Goal: Task Accomplishment & Management: Manage account settings

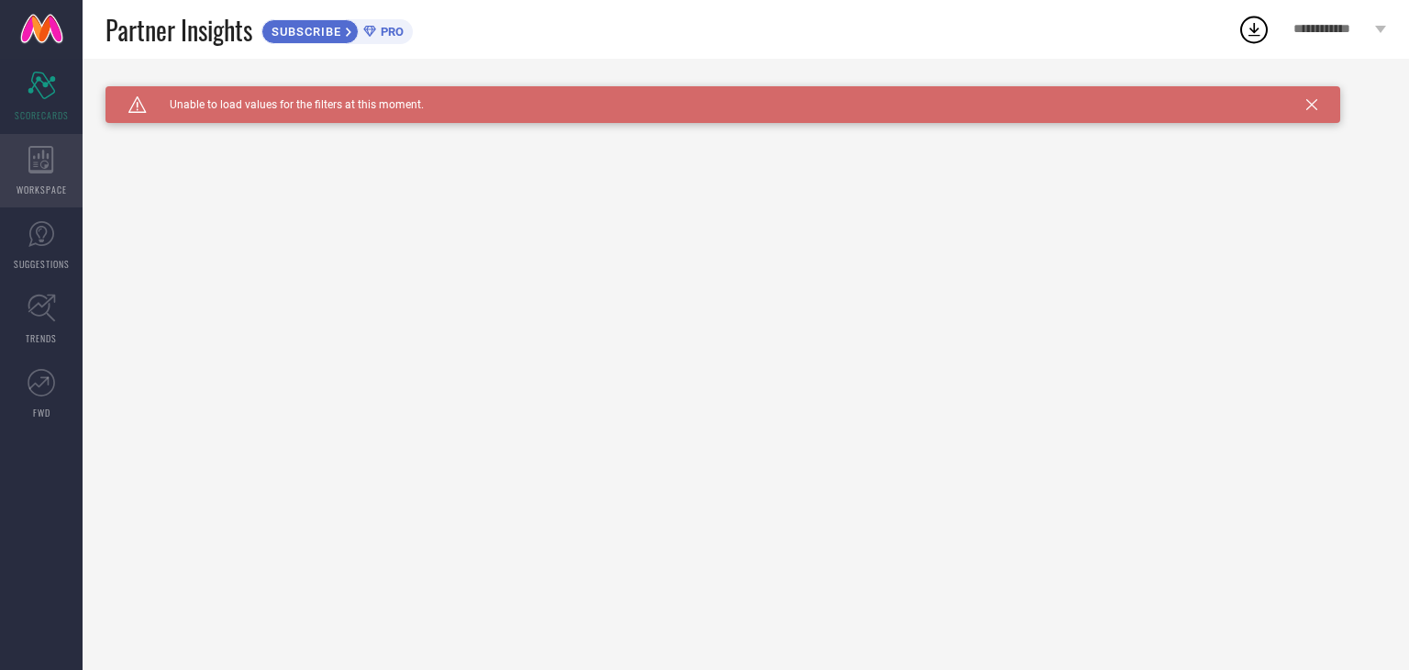
click at [51, 157] on icon at bounding box center [41, 160] width 26 height 28
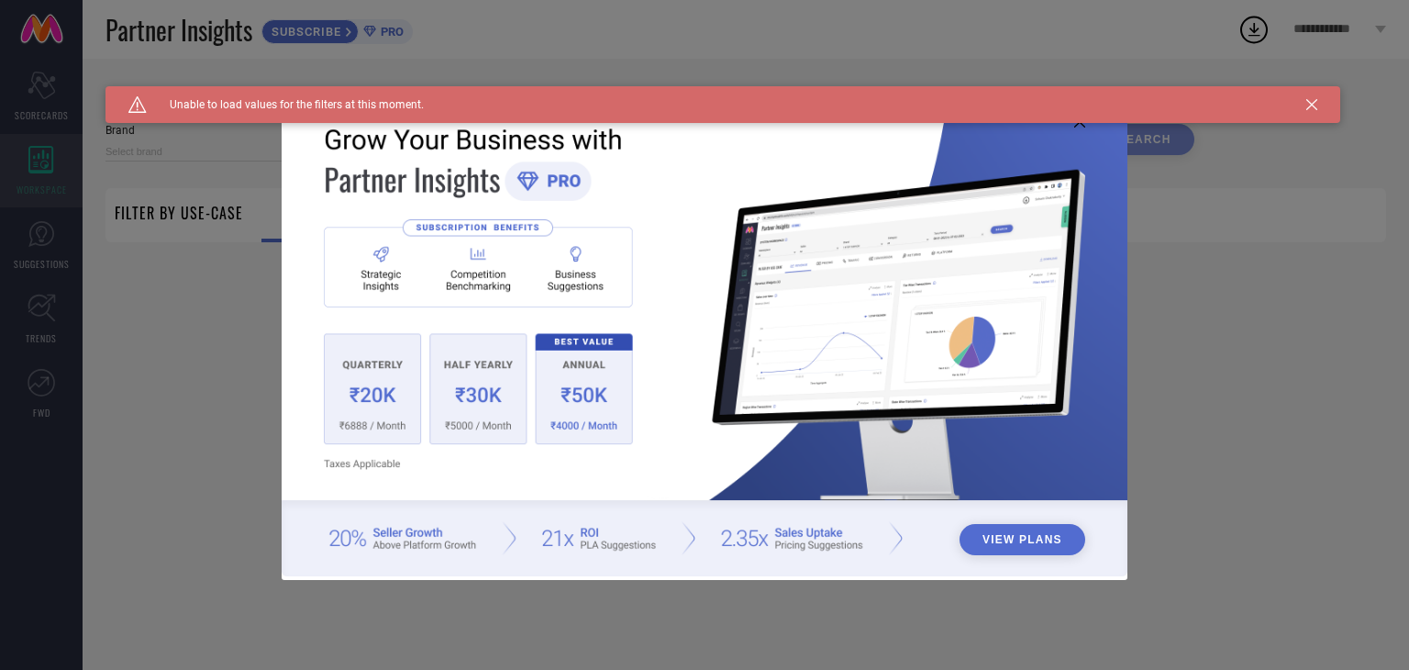
type input "1 STOP FASHION"
type input "All"
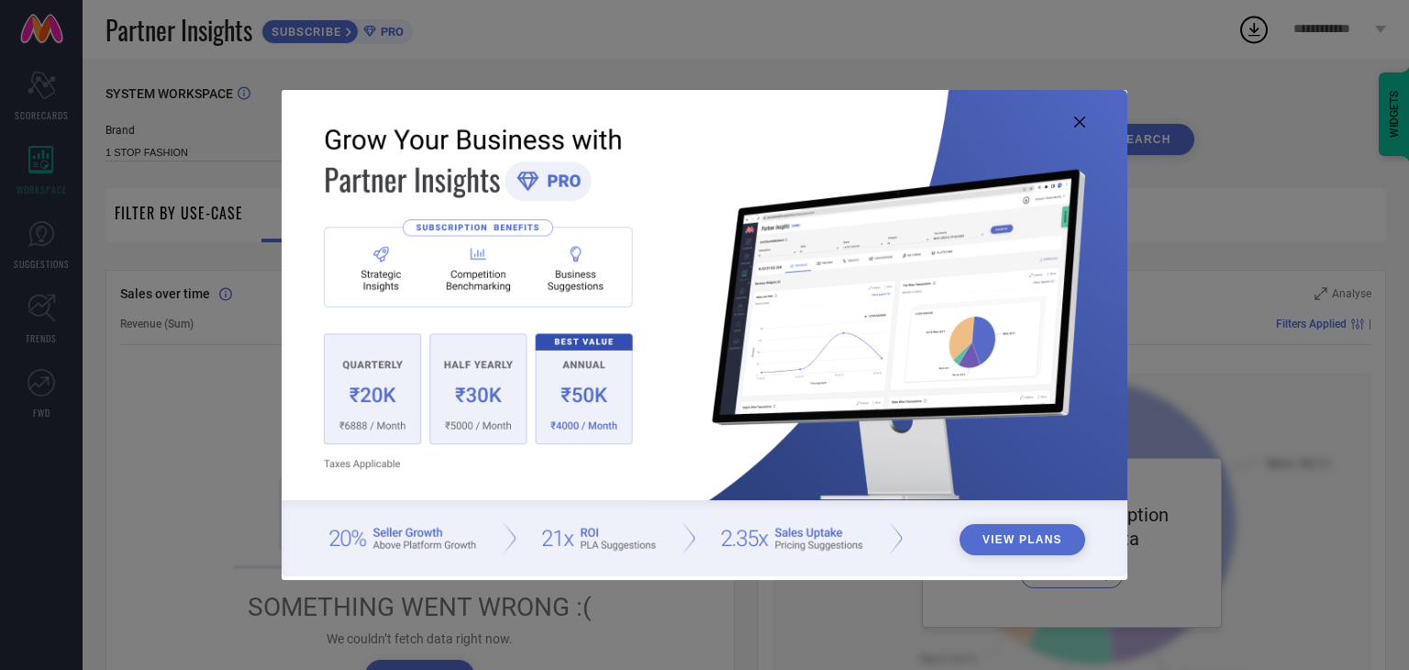
click at [1077, 116] on icon at bounding box center [1079, 121] width 11 height 11
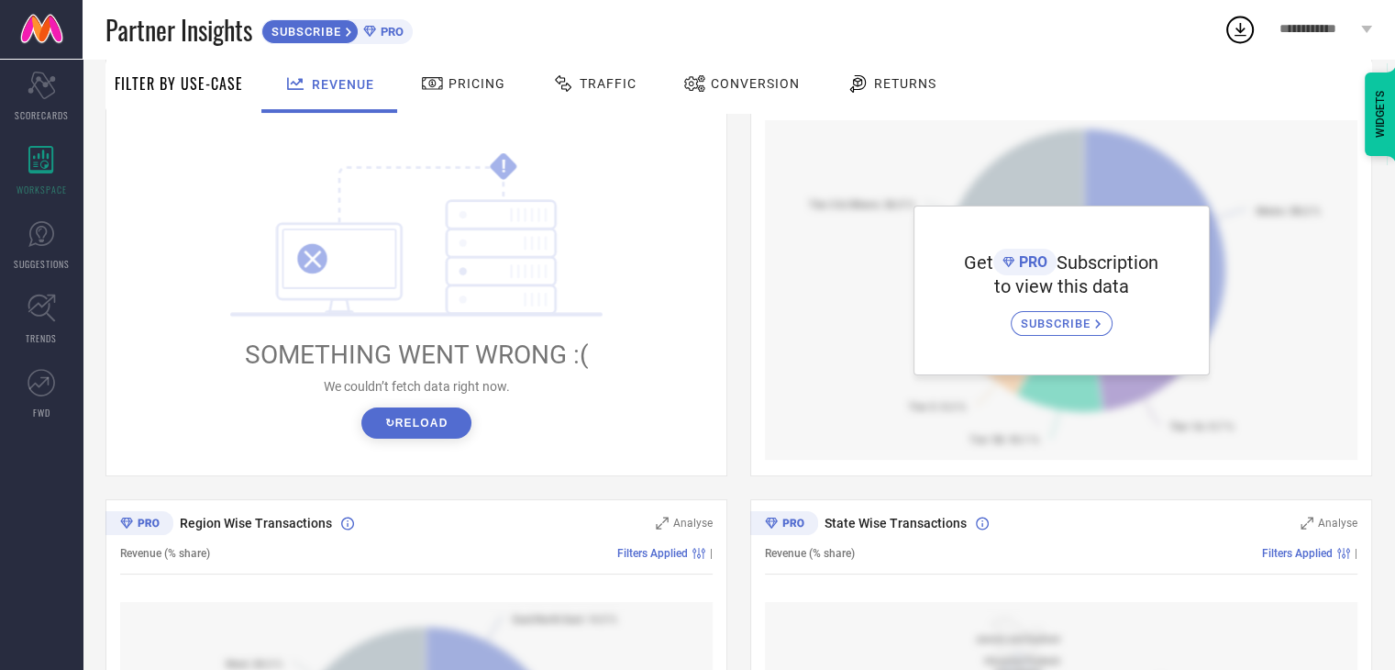
scroll to position [279, 0]
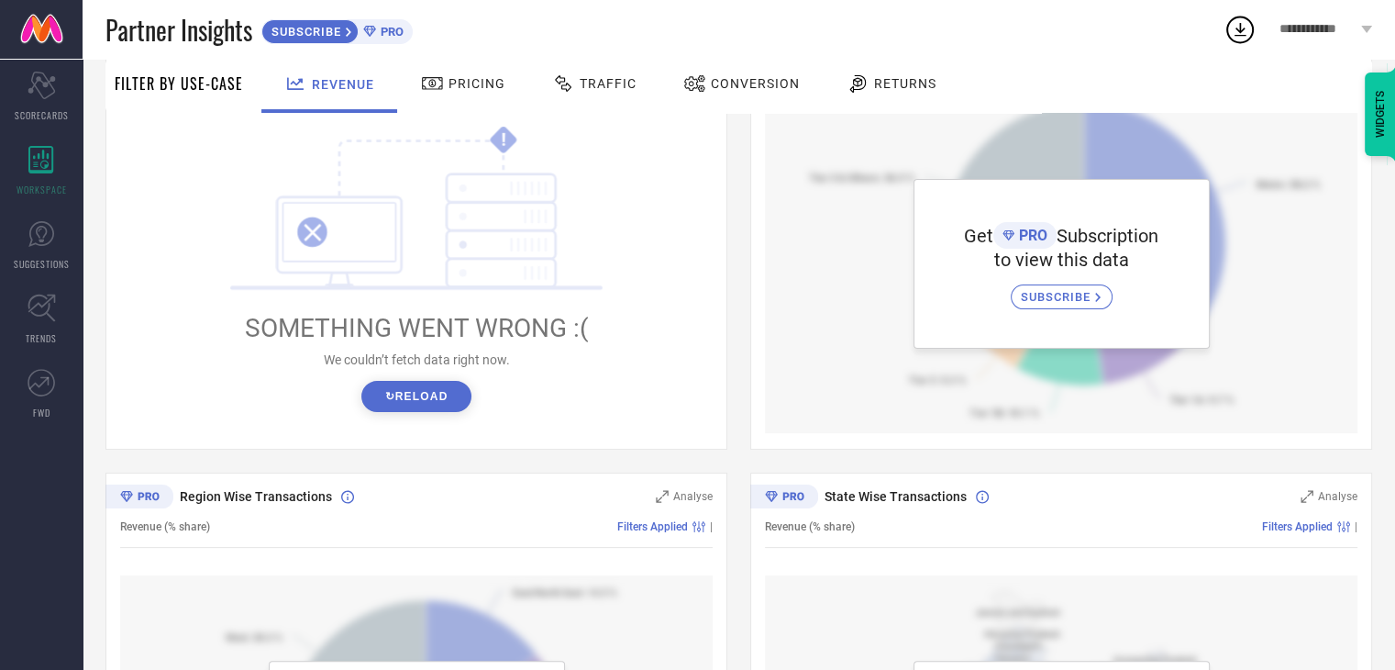
click at [416, 397] on button "↻ Reload" at bounding box center [415, 396] width 109 height 31
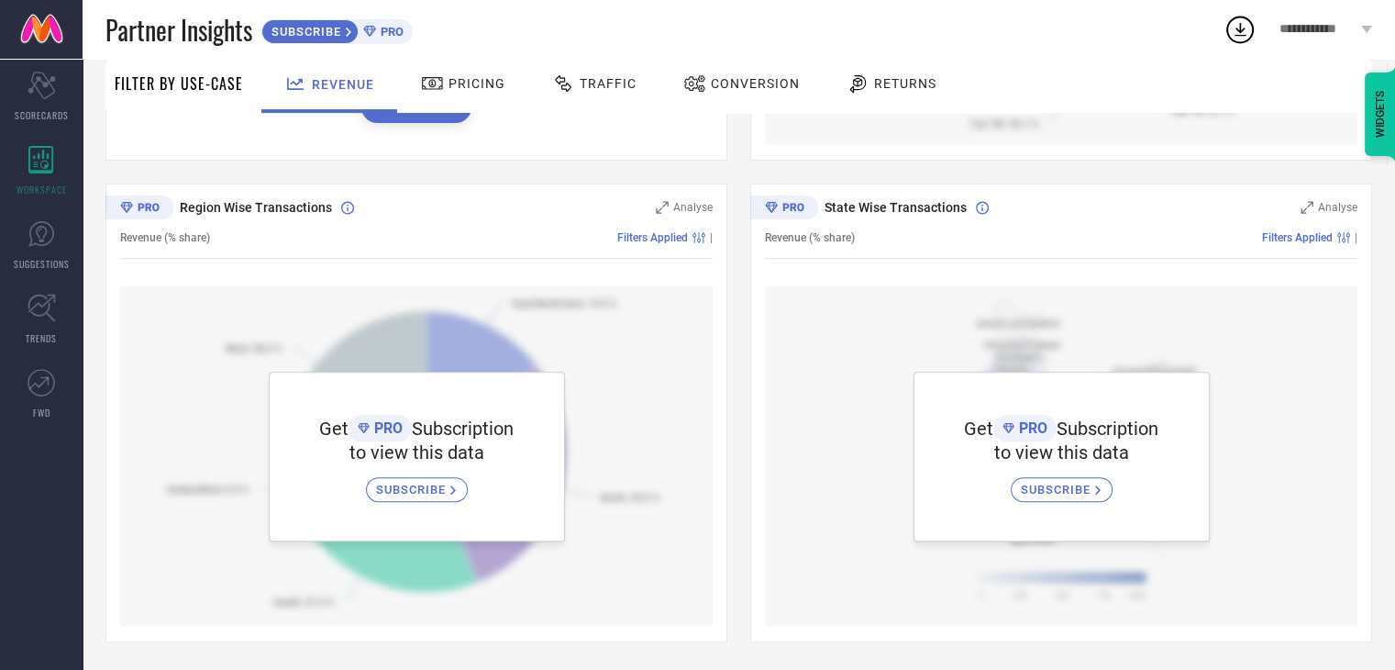
scroll to position [0, 0]
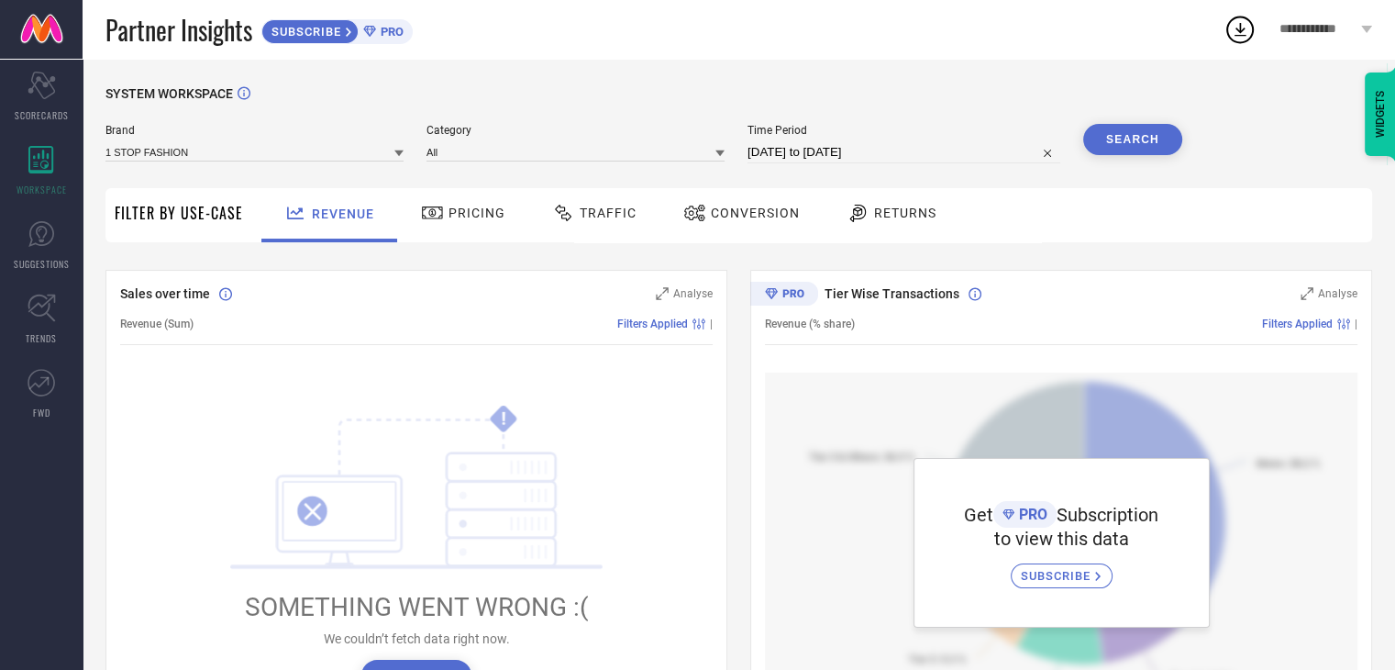
click at [449, 212] on span "Pricing" at bounding box center [477, 212] width 57 height 15
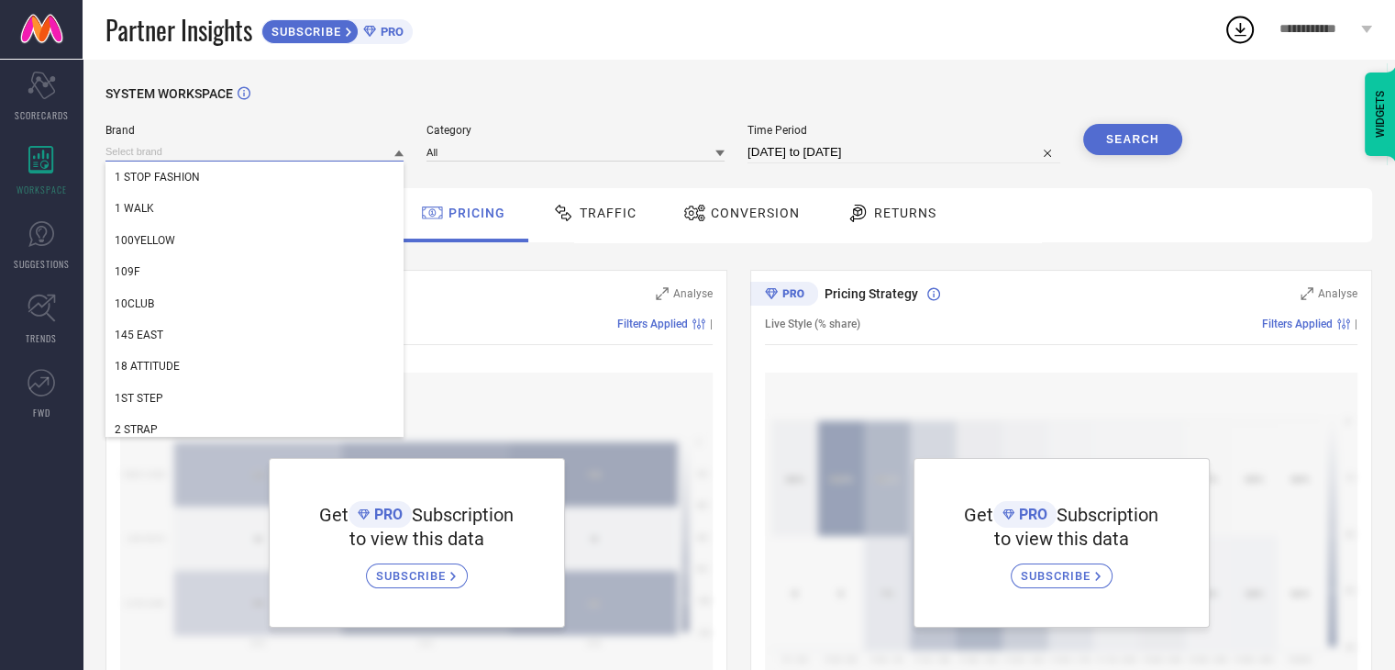
click at [294, 159] on input at bounding box center [254, 151] width 298 height 19
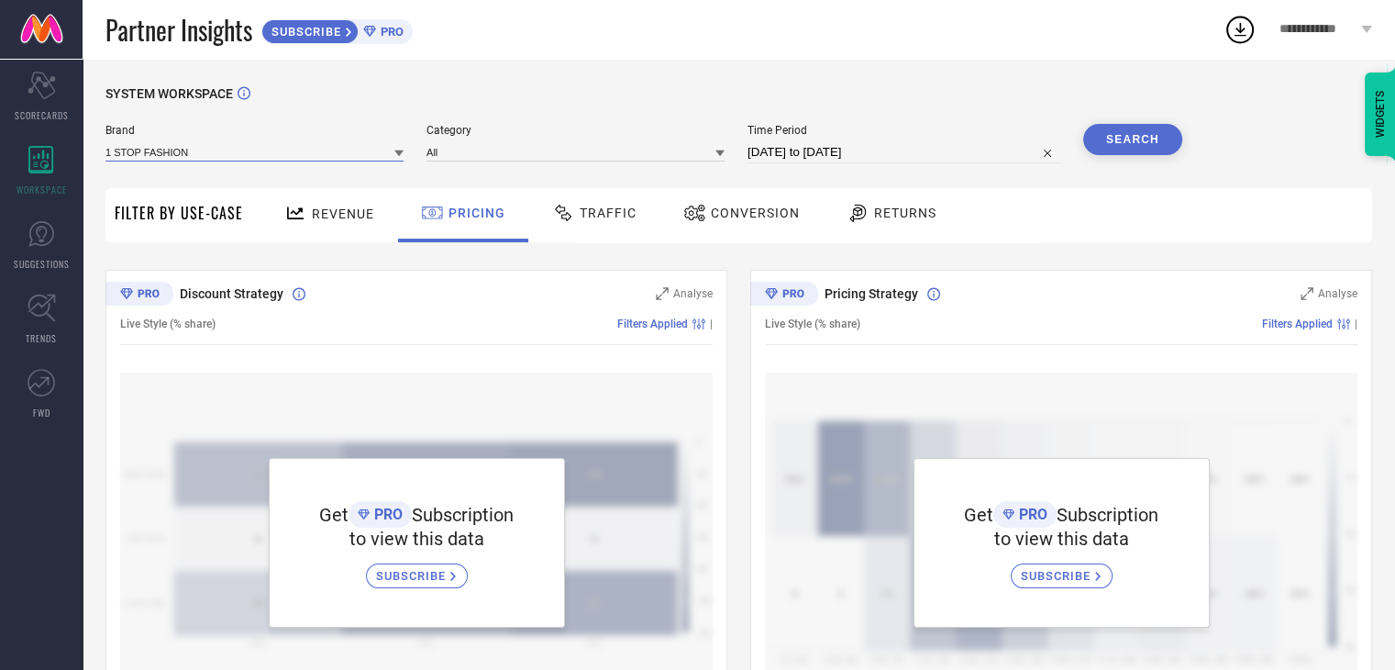
click at [298, 159] on input at bounding box center [254, 151] width 298 height 19
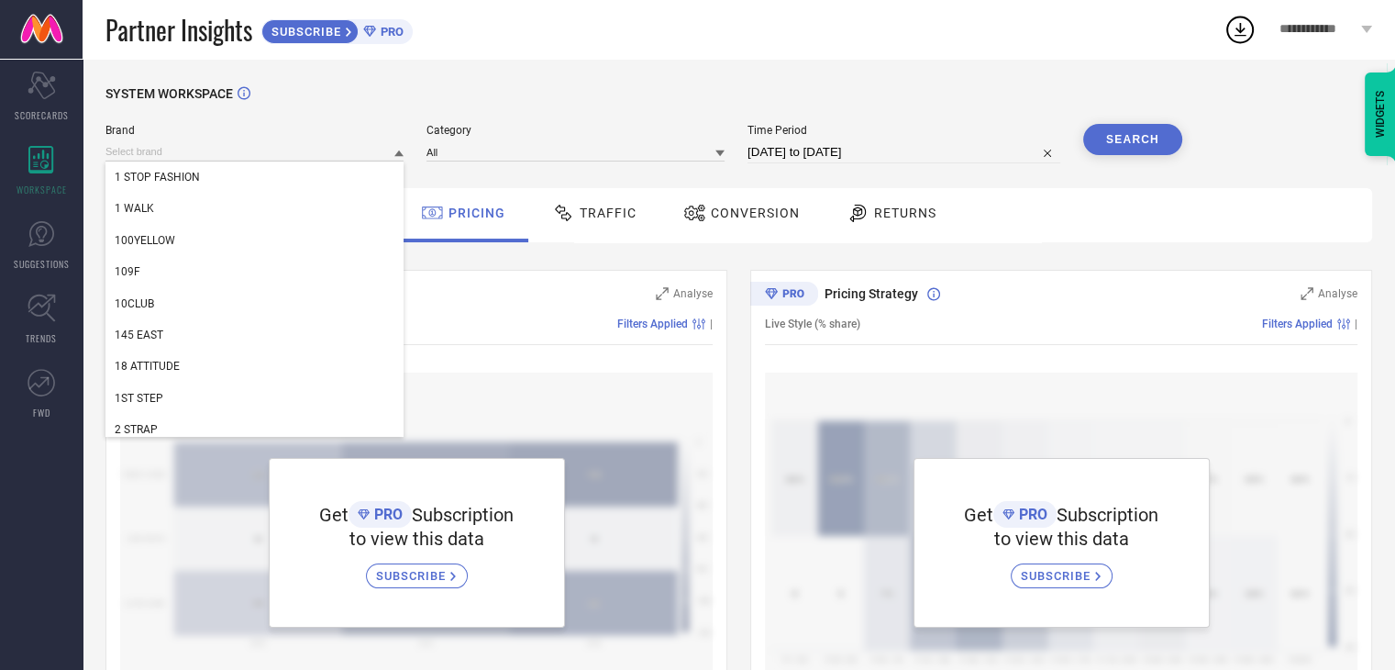
click at [575, 119] on div "SYSTEM WORKSPACE" at bounding box center [738, 105] width 1267 height 38
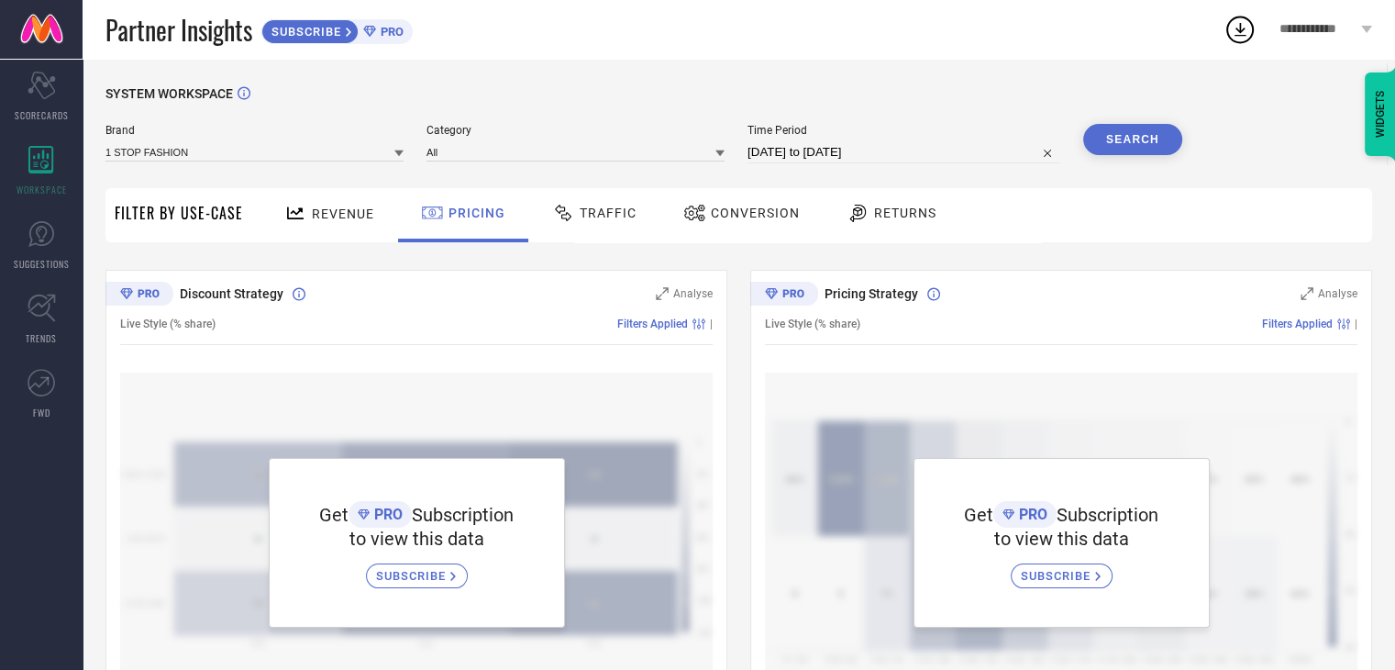
click at [327, 210] on span "Revenue" at bounding box center [343, 213] width 62 height 15
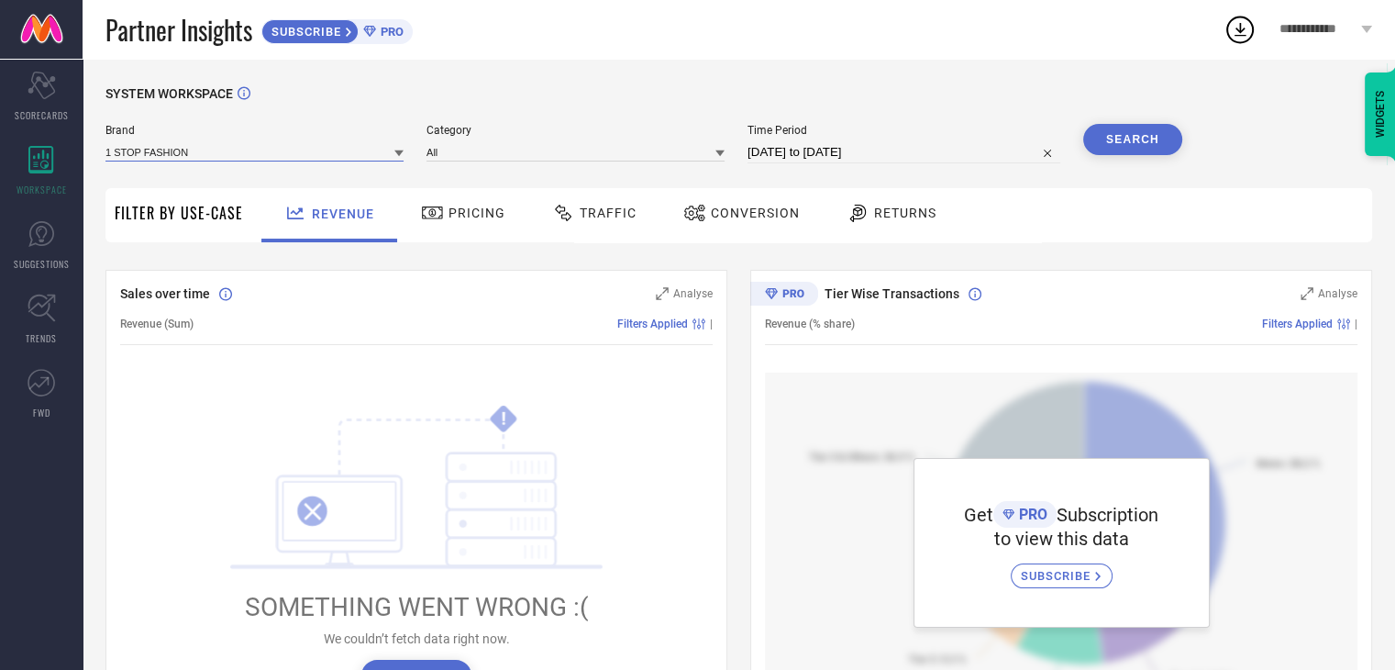
click at [330, 147] on input at bounding box center [254, 151] width 298 height 19
type input "sleepstore"
click at [481, 69] on div "SYSTEM WORKSPACE Brand sleepstore No results found Category All Time Period 16-…" at bounding box center [739, 648] width 1313 height 1179
click at [45, 238] on icon at bounding box center [42, 234] width 28 height 28
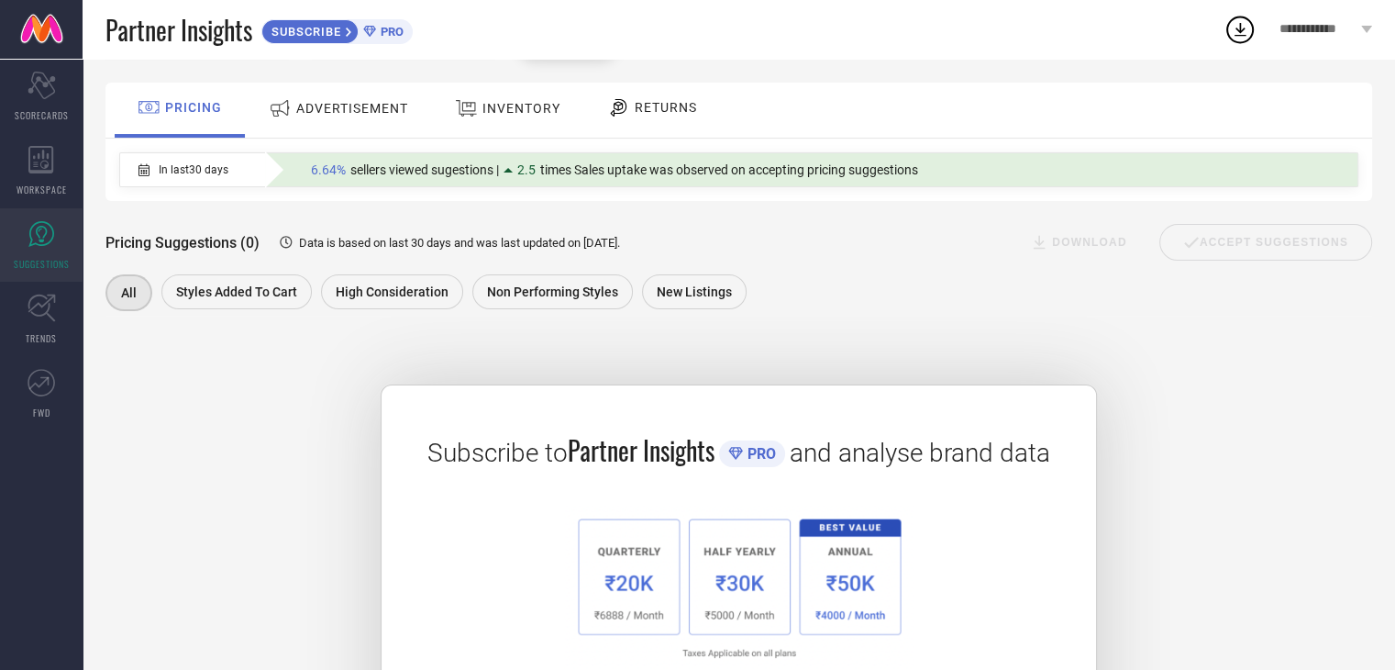
scroll to position [7, 0]
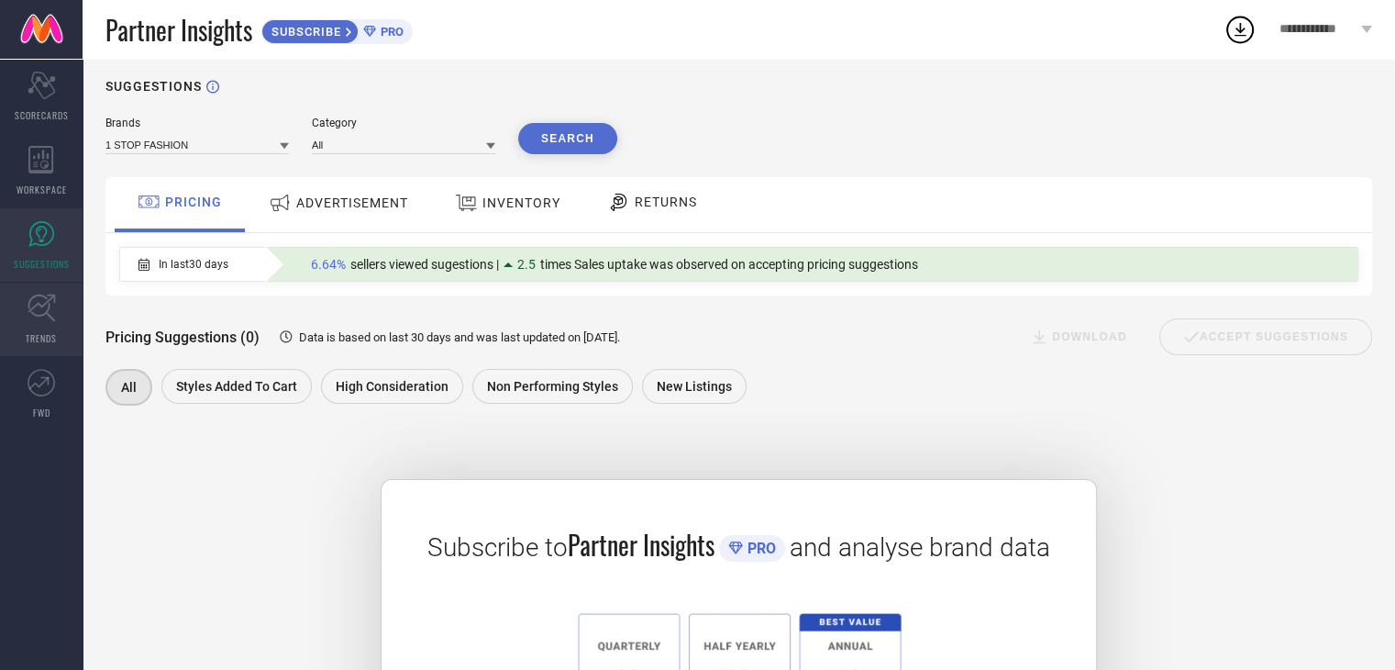
click at [42, 308] on icon at bounding box center [42, 308] width 28 height 28
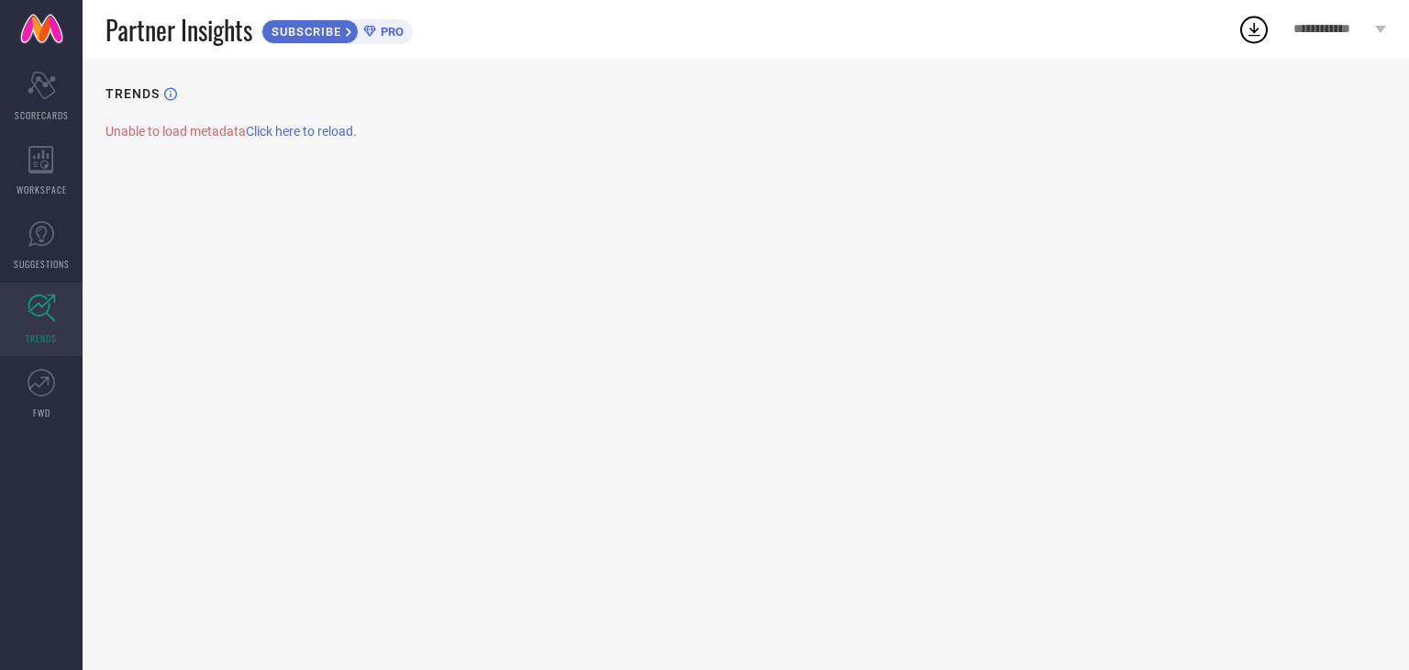
click at [326, 135] on span "Click here to reload." at bounding box center [301, 131] width 111 height 15
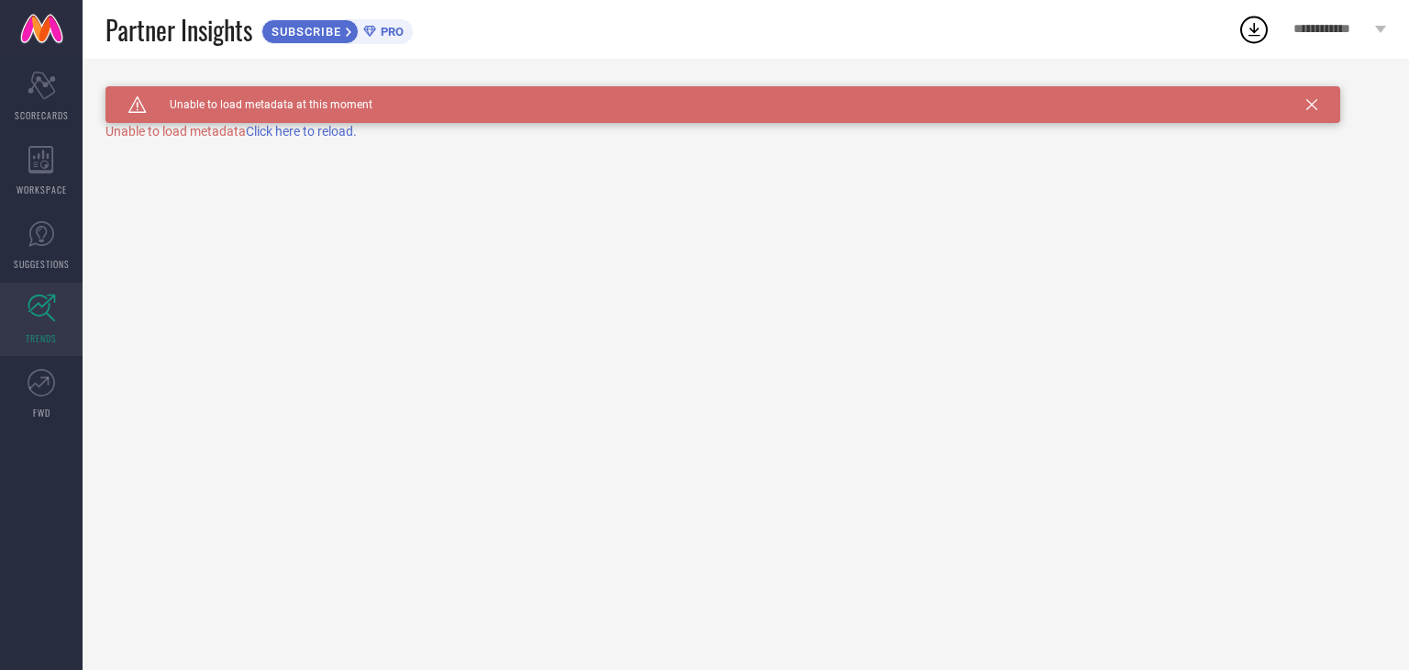
click at [324, 131] on span "Click here to reload." at bounding box center [301, 131] width 111 height 15
click at [1293, 26] on span "**********" at bounding box center [1331, 30] width 77 height 16
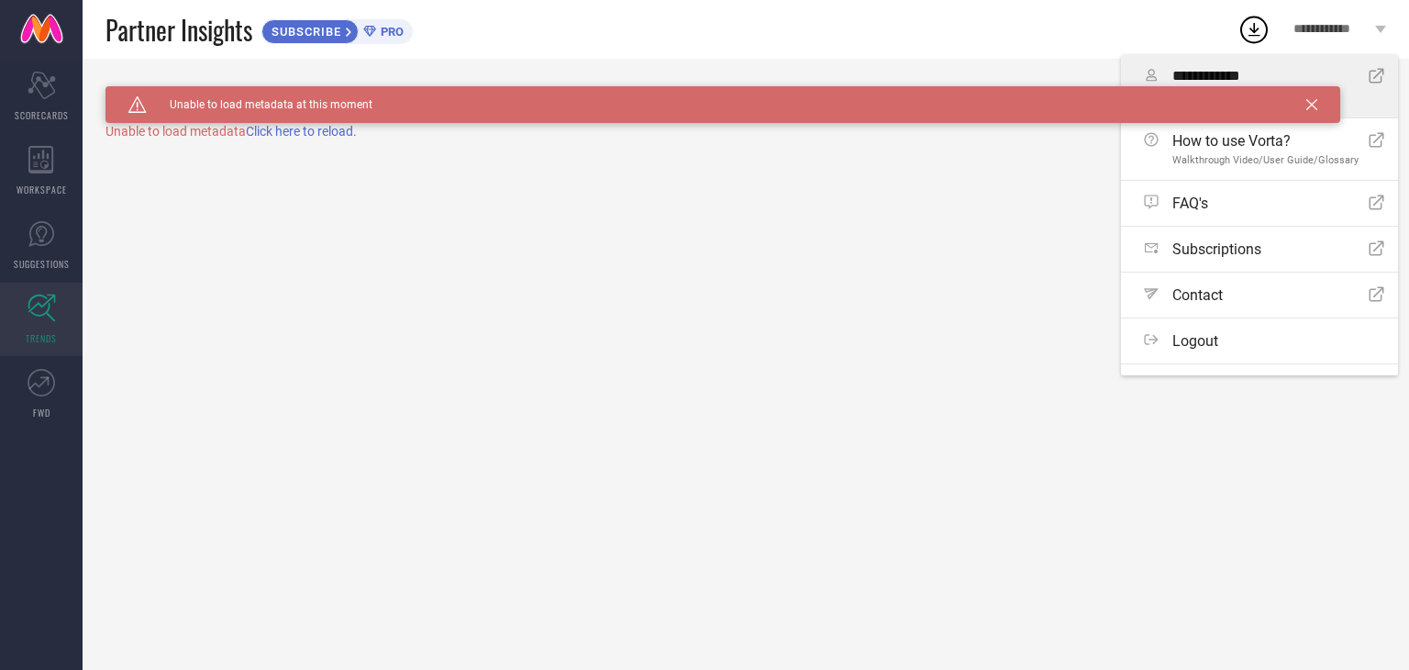
click at [1269, 74] on span "**********" at bounding box center [1263, 76] width 183 height 17
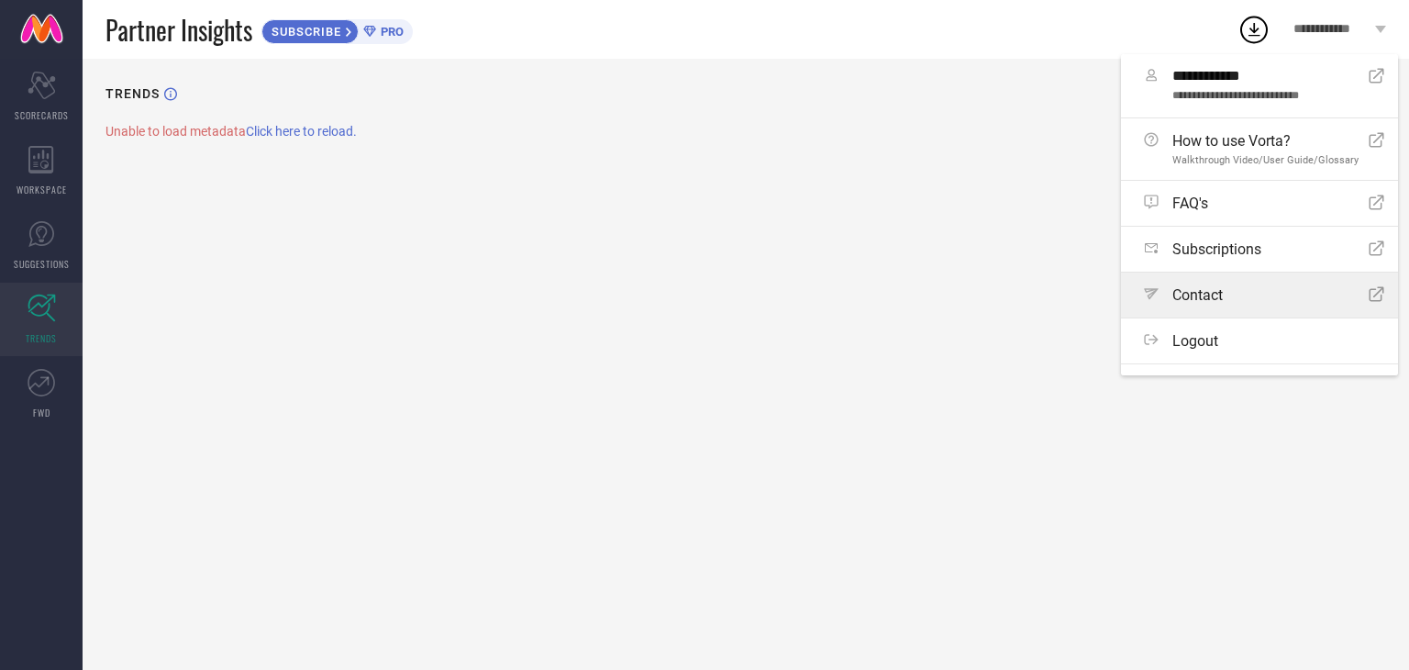
scroll to position [28, 0]
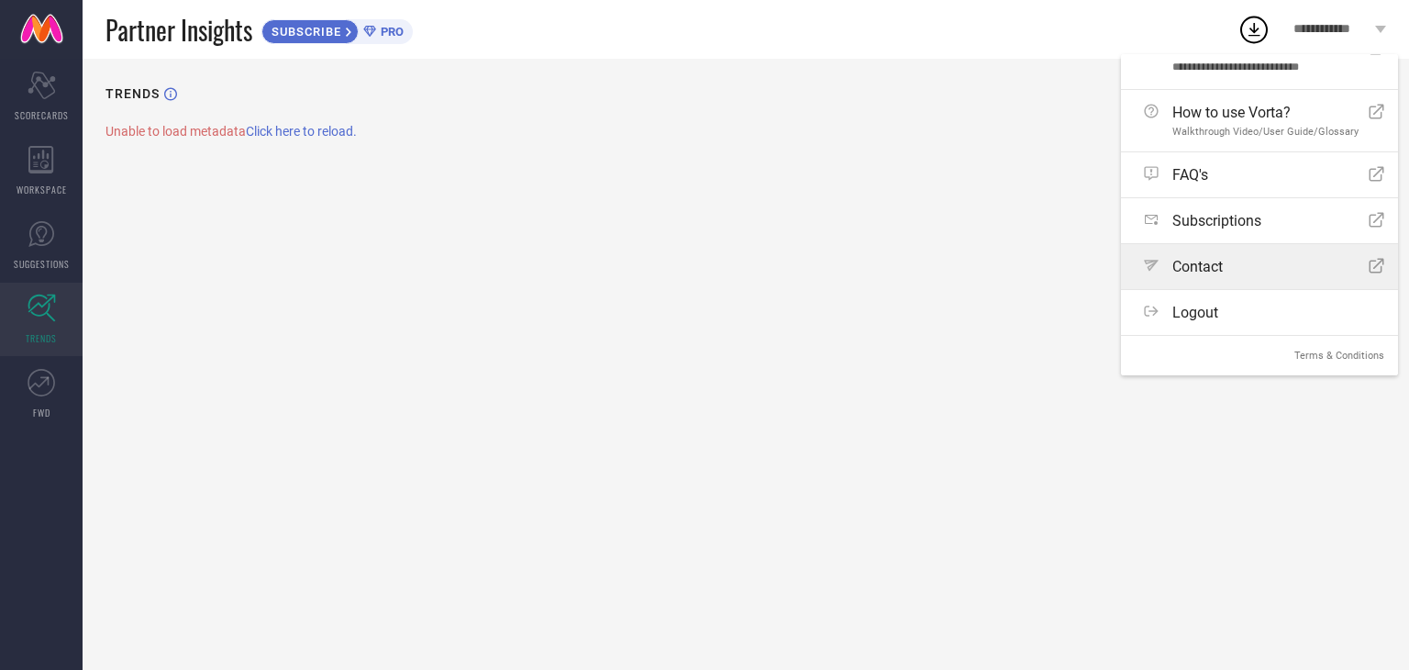
click at [1259, 269] on div "Path Contact Open Icon" at bounding box center [1264, 266] width 240 height 17
